Goal: Navigation & Orientation: Find specific page/section

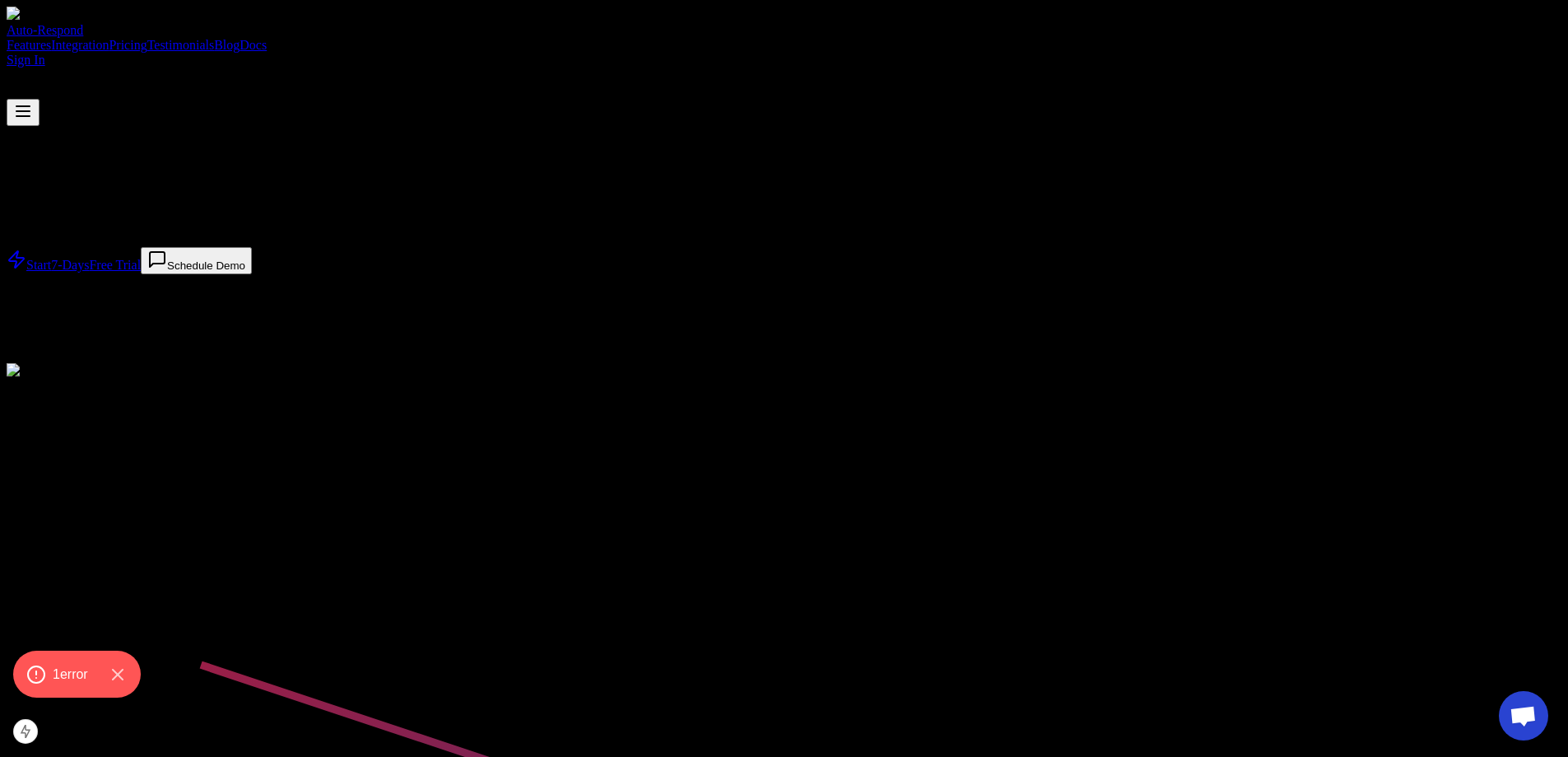
click at [854, 38] on div "Features Integration Pricing Testimonials Blog Docs" at bounding box center [784, 45] width 1555 height 15
click at [240, 38] on link "Blog" at bounding box center [227, 44] width 25 height 14
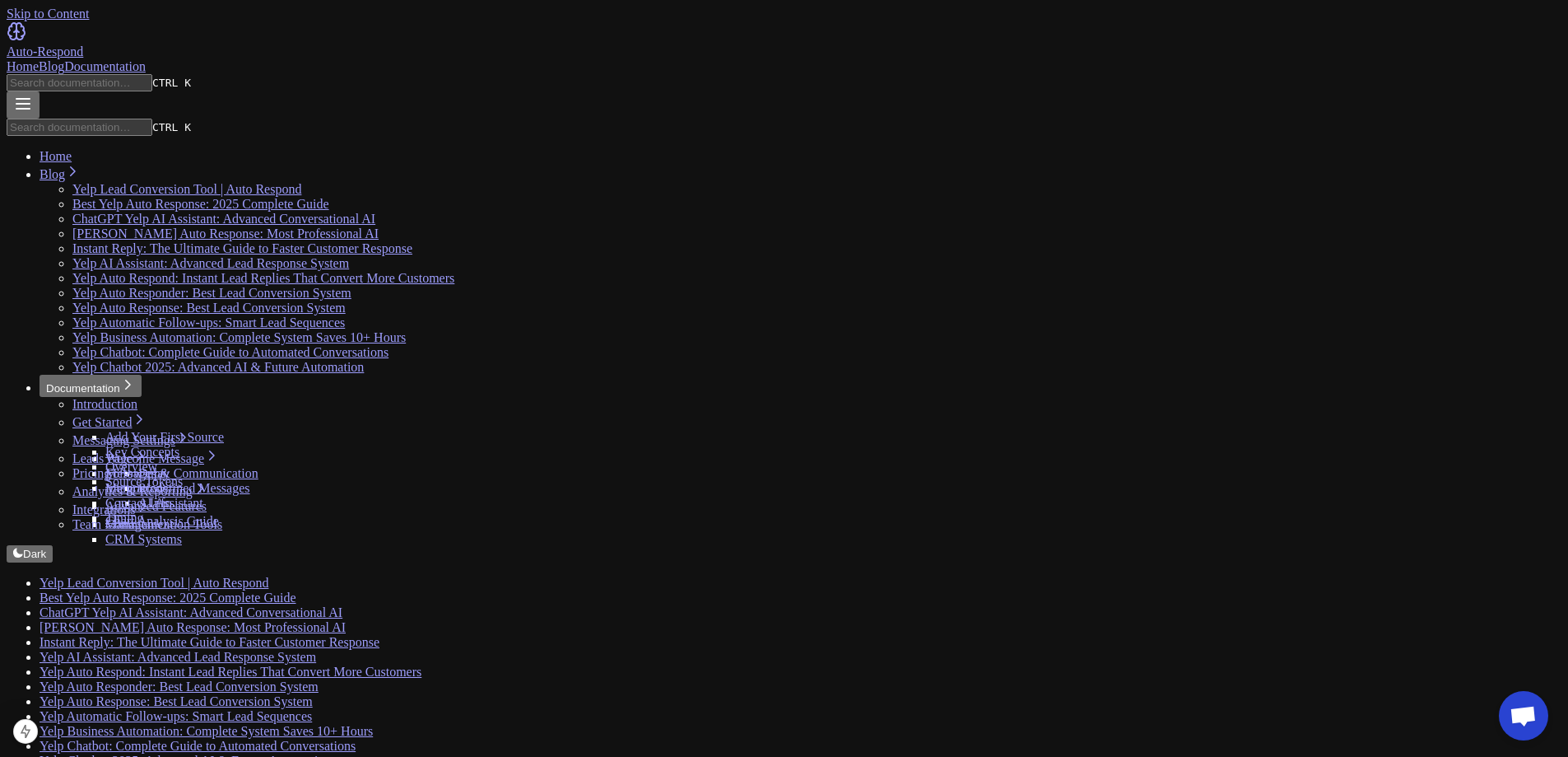
click at [248, 22] on div "Auto-Respond" at bounding box center [784, 40] width 1555 height 38
